Goal: Task Accomplishment & Management: Manage account settings

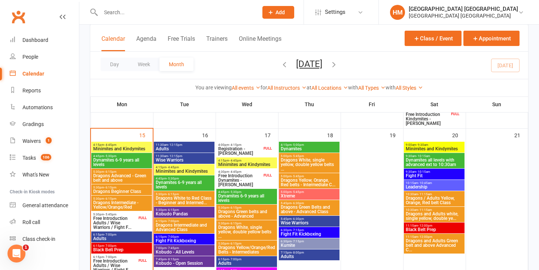
click at [133, 146] on span "4:15pm - 4:45pm" at bounding box center [122, 144] width 58 height 3
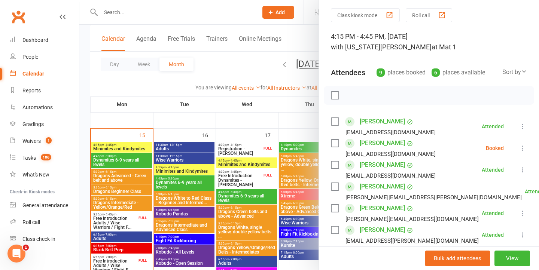
scroll to position [27, 0]
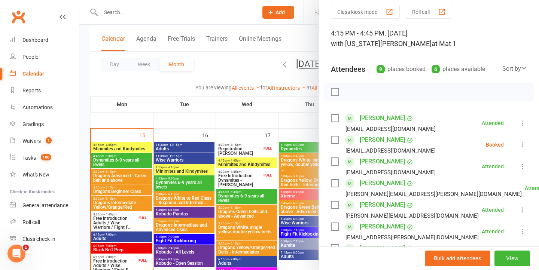
click at [524, 141] on button at bounding box center [522, 144] width 9 height 9
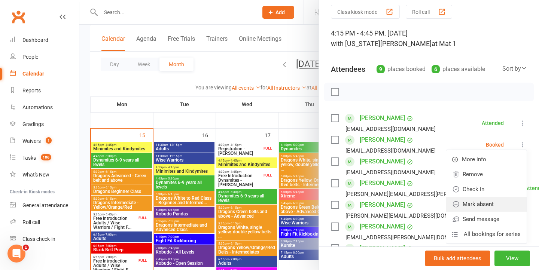
click at [489, 203] on link "Mark absent" at bounding box center [486, 204] width 80 height 15
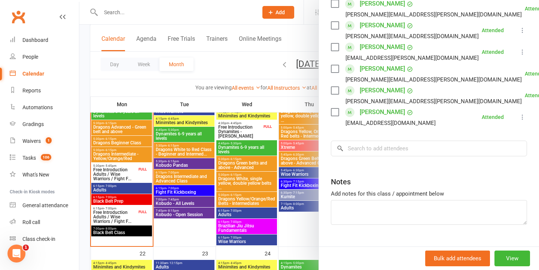
scroll to position [215, 0]
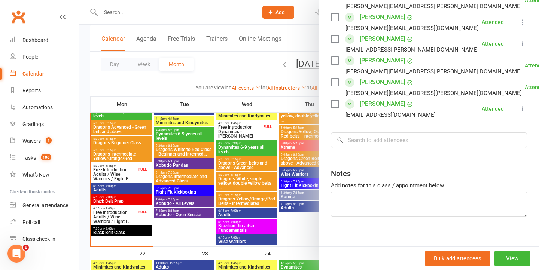
click at [268, 155] on div at bounding box center [309, 135] width 460 height 270
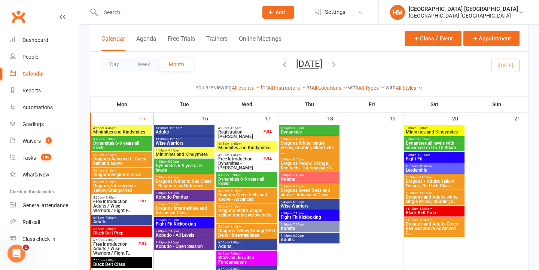
scroll to position [530, 0]
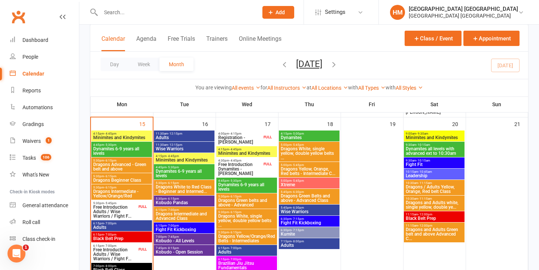
click at [124, 149] on span "Dynamites 6-9 years all levels" at bounding box center [122, 151] width 58 height 9
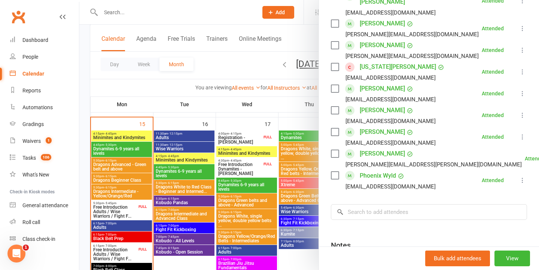
scroll to position [374, 0]
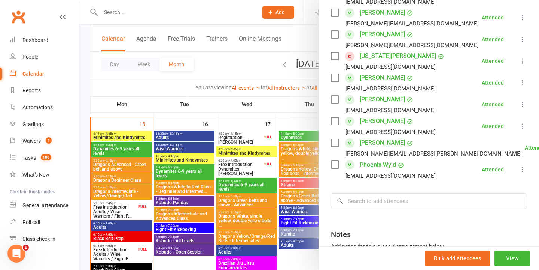
click at [222, 167] on div at bounding box center [309, 135] width 460 height 270
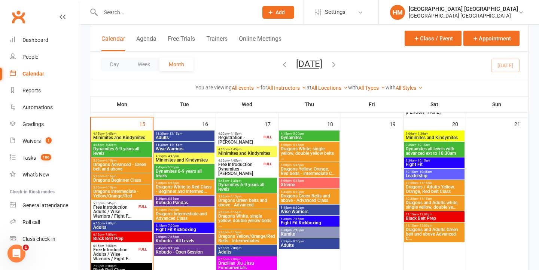
click at [124, 169] on span "Dragons Advanced - Green belt and above" at bounding box center [122, 166] width 58 height 9
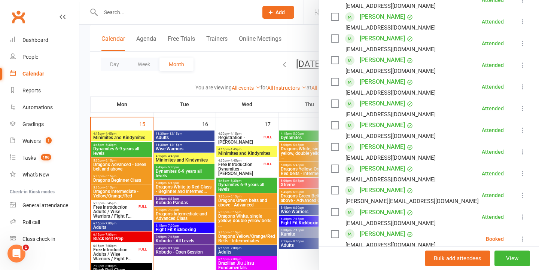
scroll to position [386, 0]
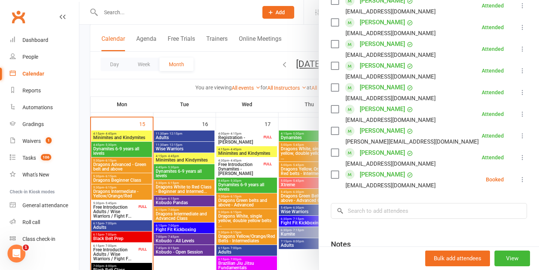
click at [520, 176] on icon at bounding box center [522, 179] width 7 height 7
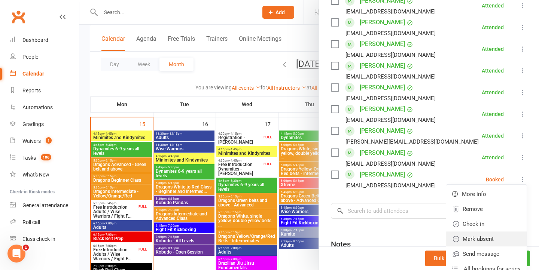
click at [491, 232] on link "Mark absent" at bounding box center [486, 239] width 80 height 15
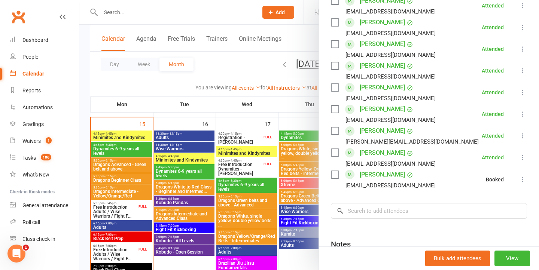
click at [231, 193] on div at bounding box center [309, 135] width 460 height 270
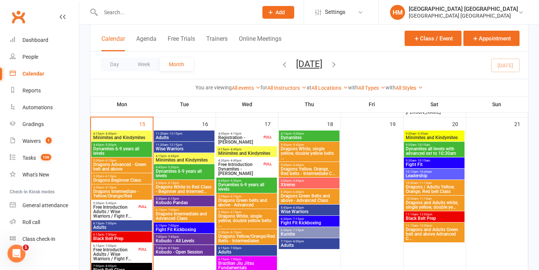
click at [141, 176] on span "5:30pm - 6:15pm" at bounding box center [122, 176] width 58 height 3
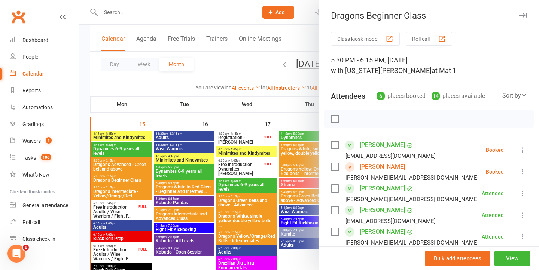
click at [524, 145] on li "[PERSON_NAME] [EMAIL_ADDRESS][DOMAIN_NAME] Booked More info Remove Check in Mar…" at bounding box center [429, 150] width 196 height 22
click at [521, 152] on icon at bounding box center [522, 149] width 7 height 7
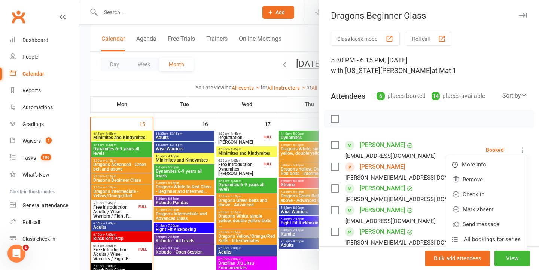
click at [467, 211] on link "Mark absent" at bounding box center [486, 209] width 80 height 15
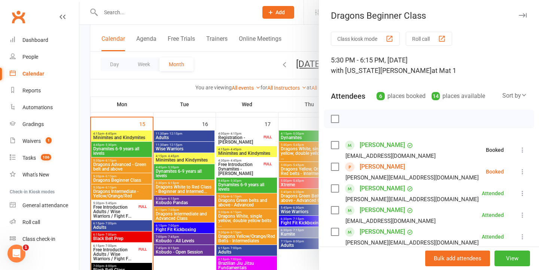
click at [523, 174] on icon at bounding box center [522, 171] width 7 height 7
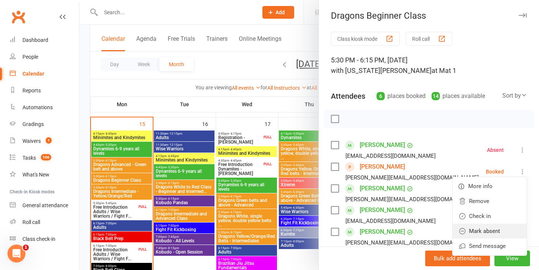
click at [476, 231] on link "Mark absent" at bounding box center [490, 231] width 74 height 15
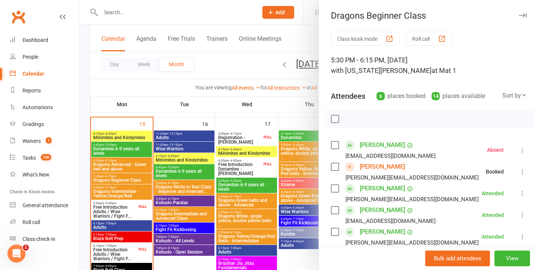
click at [207, 198] on div at bounding box center [309, 135] width 460 height 270
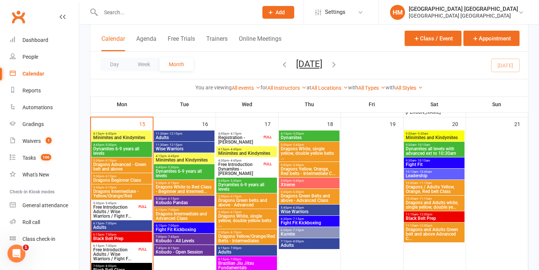
click at [137, 194] on span "Dragons Intermediate - Yellow/Orange/Red" at bounding box center [122, 193] width 58 height 9
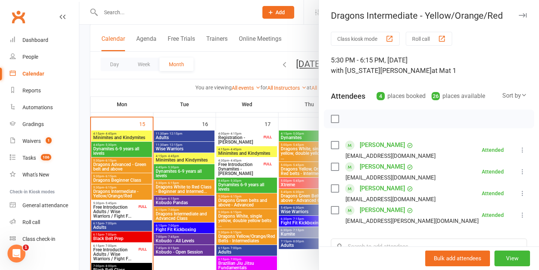
click at [211, 198] on div at bounding box center [309, 135] width 460 height 270
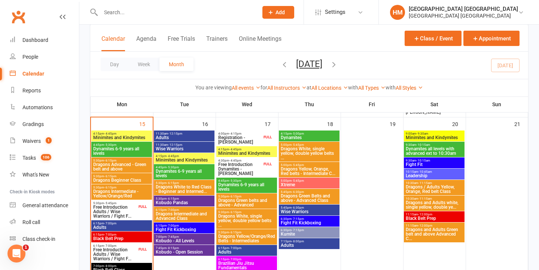
click at [128, 191] on span "Dragons Intermediate - Yellow/Orange/Red" at bounding box center [122, 193] width 58 height 9
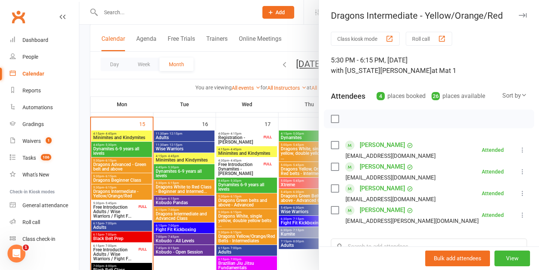
click at [154, 189] on div at bounding box center [309, 135] width 460 height 270
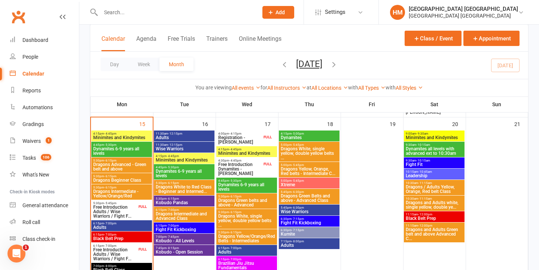
click at [115, 213] on span "Free Introduction Adults / Wise Warriors / Fight F..." at bounding box center [115, 211] width 44 height 13
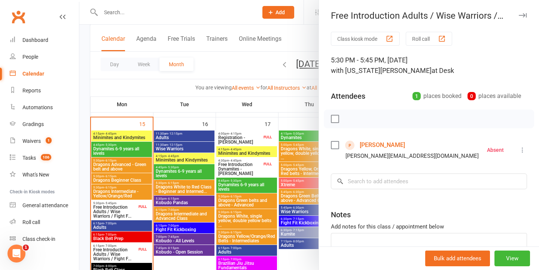
click at [199, 191] on div at bounding box center [309, 135] width 460 height 270
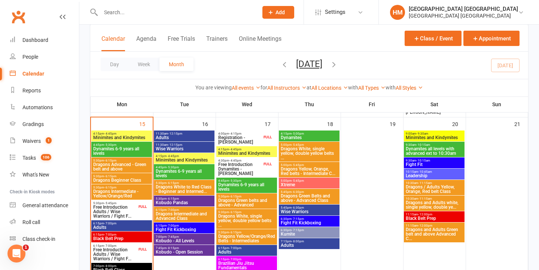
click at [133, 225] on span "6:15pm - 7:00pm" at bounding box center [122, 223] width 58 height 3
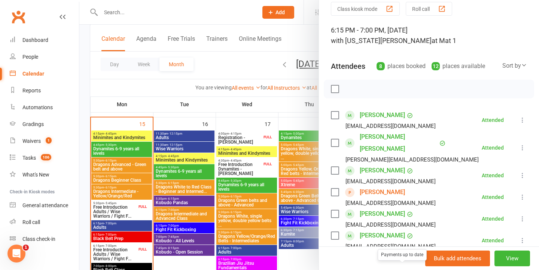
scroll to position [20, 0]
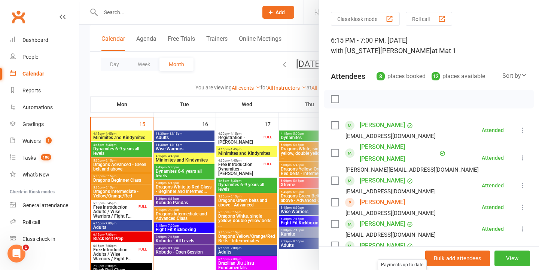
click at [238, 138] on div at bounding box center [309, 135] width 460 height 270
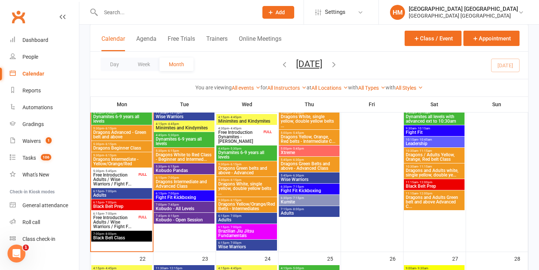
scroll to position [572, 0]
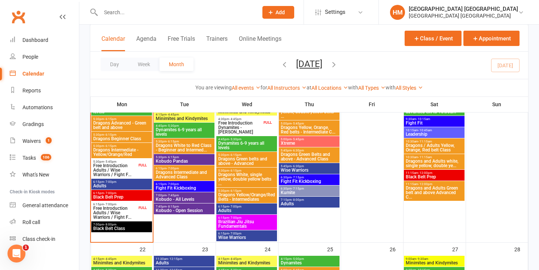
click at [129, 196] on span "Black Belt Prep" at bounding box center [122, 197] width 58 height 4
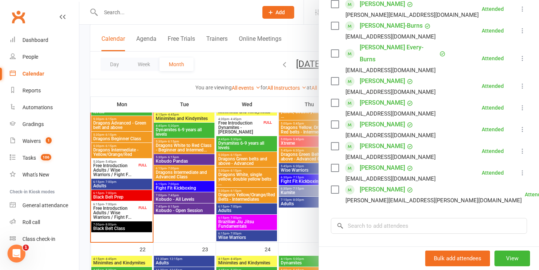
scroll to position [186, 0]
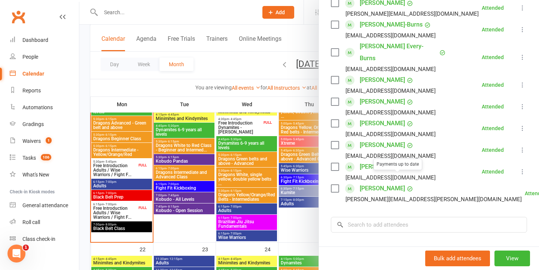
click at [264, 164] on div at bounding box center [309, 135] width 460 height 270
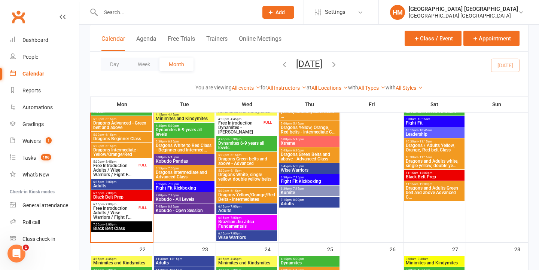
click at [128, 209] on span "Free Introduction Adults / Wise Warriors / Fight F..." at bounding box center [115, 212] width 44 height 13
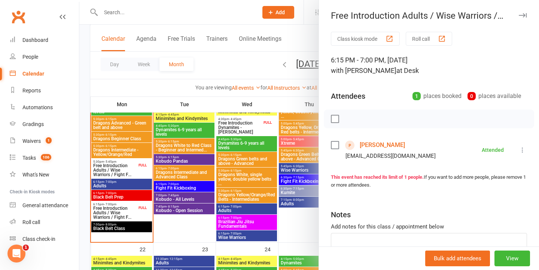
click at [180, 200] on div at bounding box center [309, 135] width 460 height 270
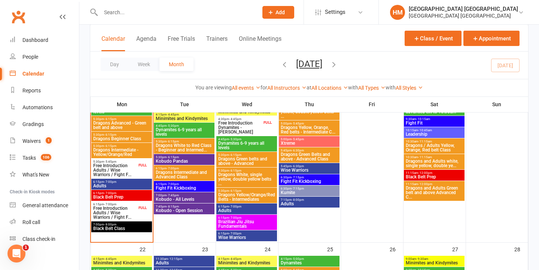
click at [124, 228] on span "Black Belt Class" at bounding box center [122, 228] width 58 height 4
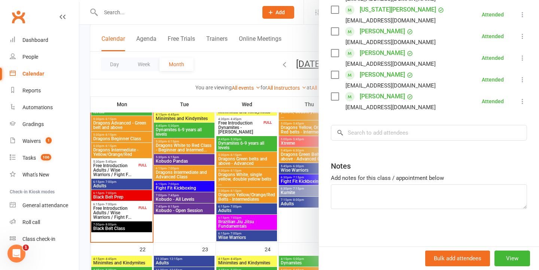
scroll to position [266, 0]
click at [156, 172] on div at bounding box center [309, 135] width 460 height 270
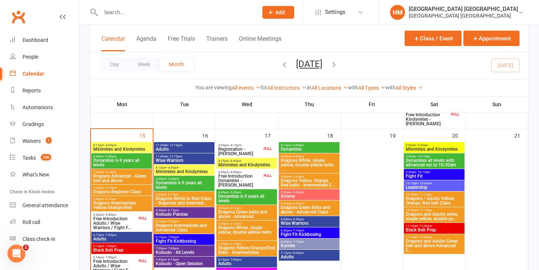
scroll to position [526, 0]
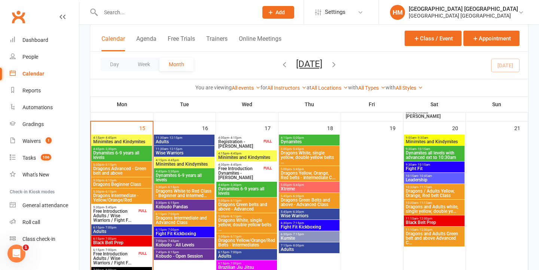
click at [170, 141] on span "Adults" at bounding box center [184, 142] width 58 height 4
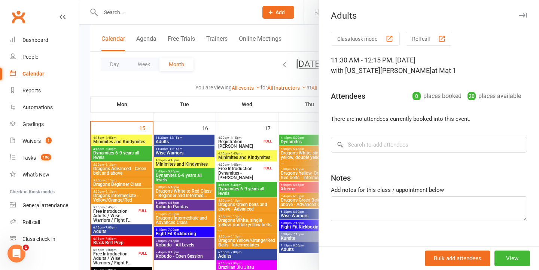
click at [170, 141] on div at bounding box center [309, 135] width 460 height 270
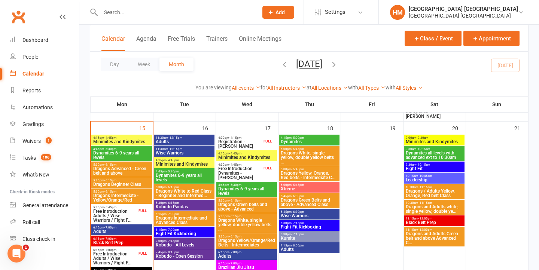
click at [168, 150] on div "11:30am - 12:15pm Wise Warriors" at bounding box center [184, 151] width 61 height 11
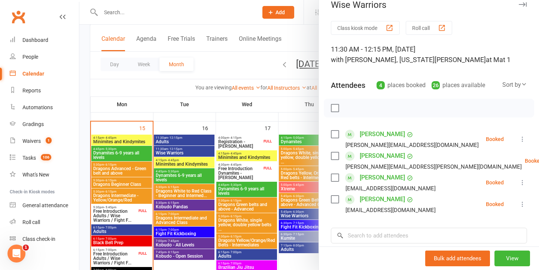
scroll to position [24, 0]
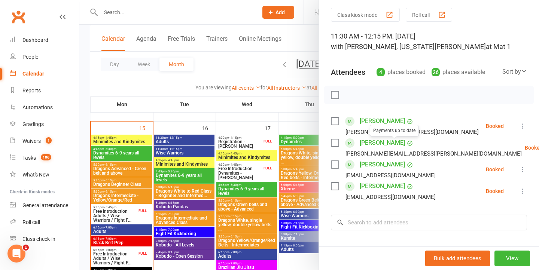
click at [204, 182] on div at bounding box center [309, 135] width 460 height 270
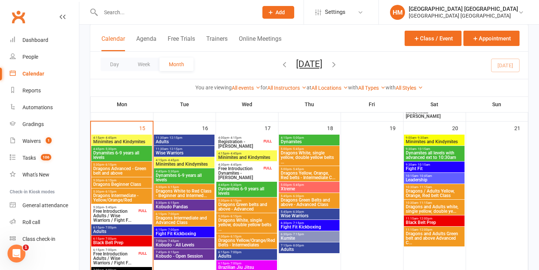
click at [164, 10] on input "text" at bounding box center [175, 12] width 154 height 10
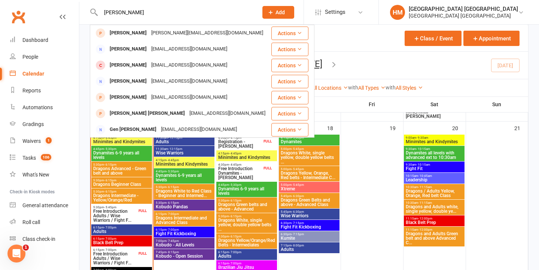
type input "[PERSON_NAME]"
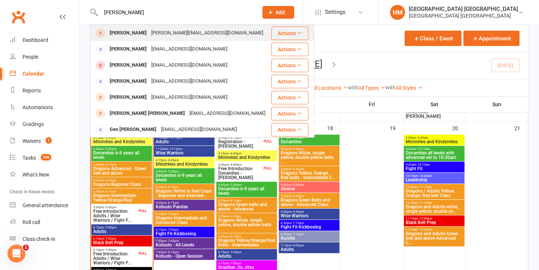
drag, startPoint x: 164, startPoint y: 10, endPoint x: 156, endPoint y: 37, distance: 28.0
click at [156, 37] on div "[PERSON_NAME][EMAIL_ADDRESS][DOMAIN_NAME]" at bounding box center [207, 33] width 116 height 11
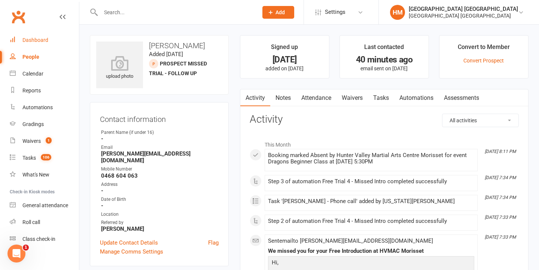
click at [39, 40] on div "Dashboard" at bounding box center [35, 40] width 26 height 6
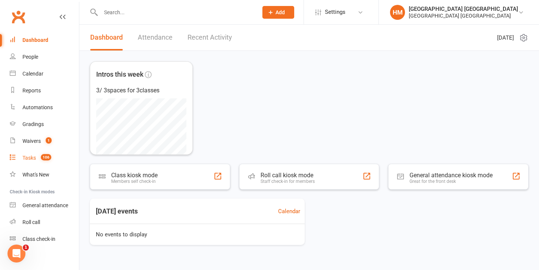
click at [48, 161] on link "Tasks 106" at bounding box center [44, 158] width 69 height 17
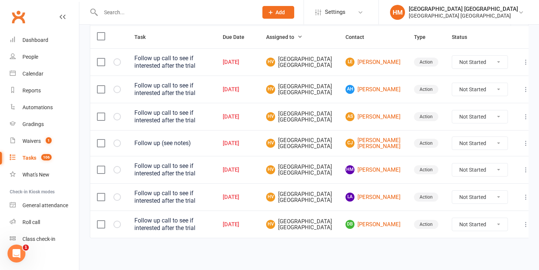
scroll to position [247, 0]
click at [113, 221] on div at bounding box center [109, 224] width 24 height 7
click at [0, 0] on icon "button" at bounding box center [0, 0] width 0 height 0
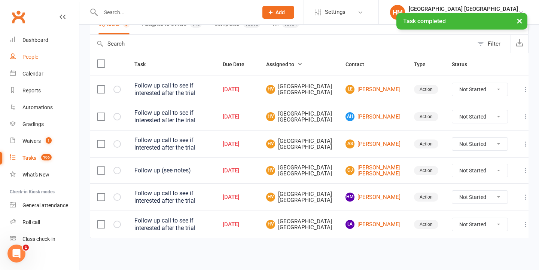
scroll to position [199, 0]
